Goal: Navigation & Orientation: Go to known website

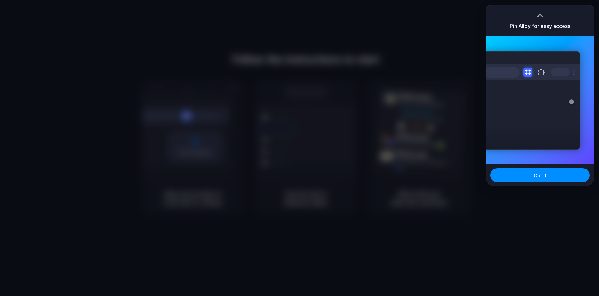
click at [402, 29] on div at bounding box center [299, 148] width 599 height 296
click at [563, 176] on button "Got it" at bounding box center [540, 175] width 100 height 14
